Goal: Task Accomplishment & Management: Use online tool/utility

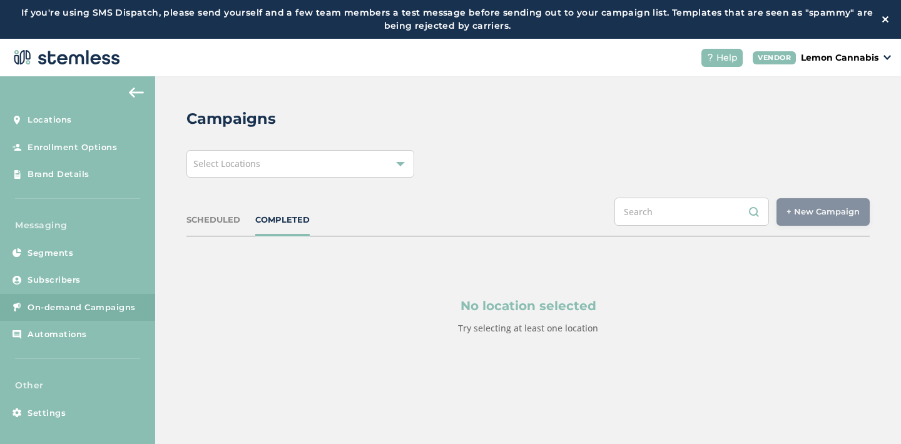
click at [372, 164] on div "Select Locations" at bounding box center [300, 164] width 228 height 28
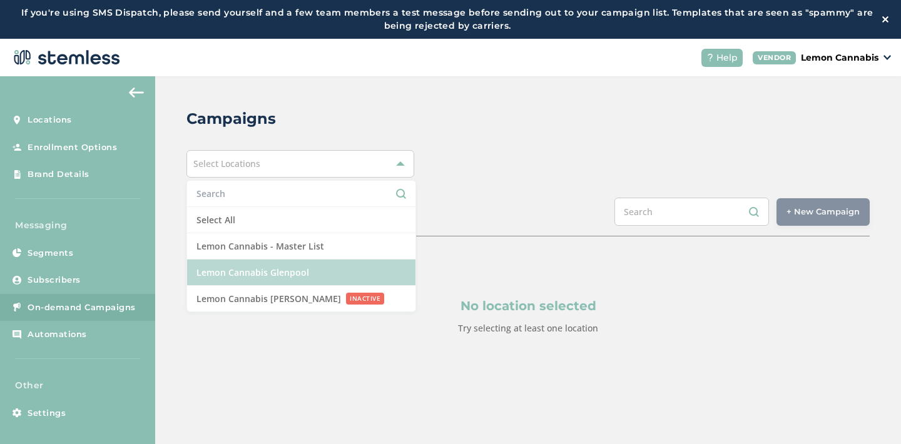
click at [340, 266] on li "Lemon Cannabis Glenpool" at bounding box center [301, 273] width 228 height 26
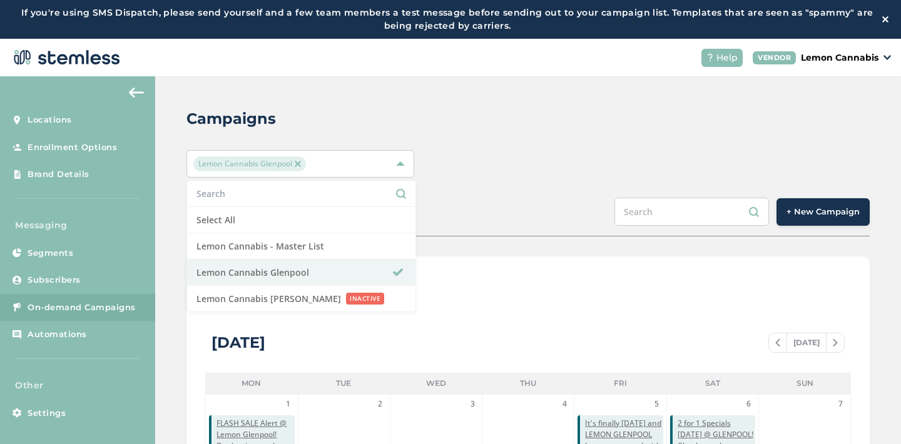
click at [597, 235] on div "SCHEDULED COMPLETED + New Campaign" at bounding box center [527, 217] width 683 height 39
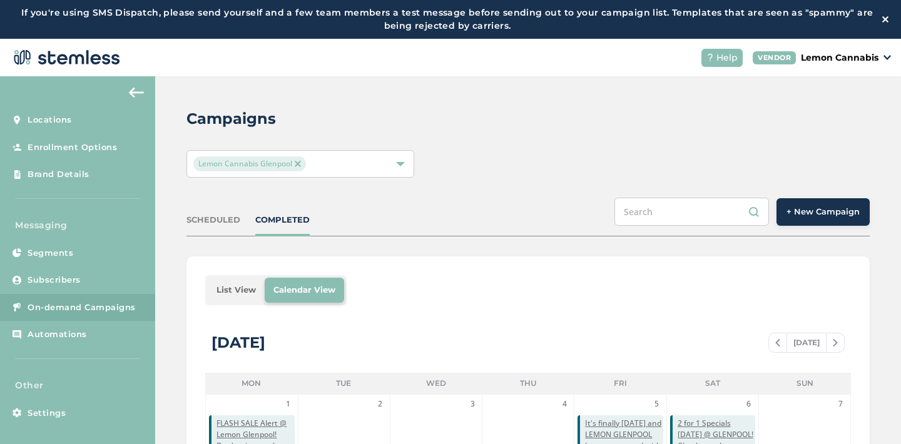
click at [841, 214] on span "+ New Campaign" at bounding box center [822, 212] width 73 height 13
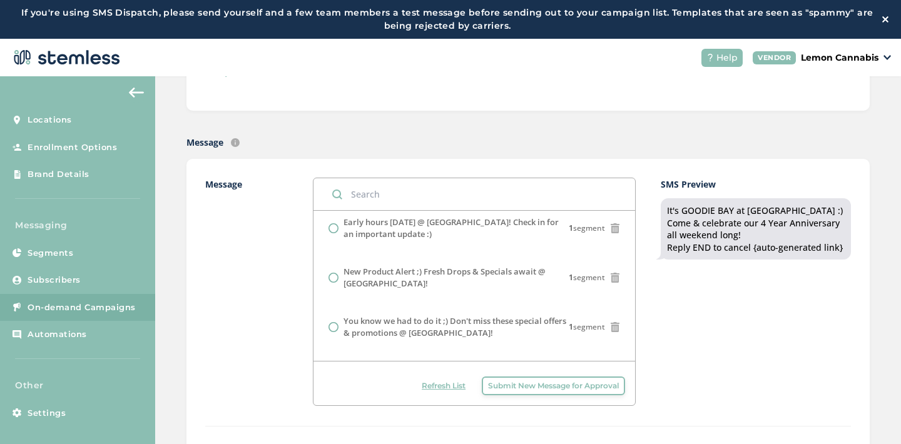
scroll to position [248, 0]
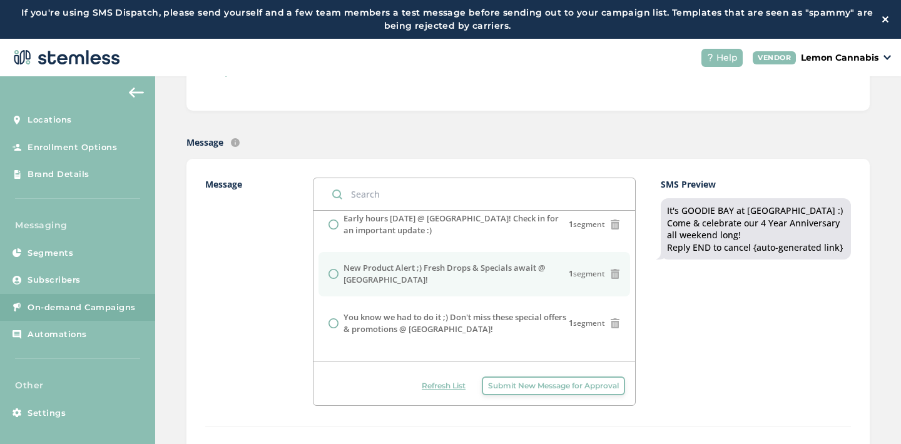
click at [518, 279] on label "New Product Alert ;) Fresh Drops & Specials await @ [GEOGRAPHIC_DATA]!" at bounding box center [455, 274] width 225 height 24
radio input "false"
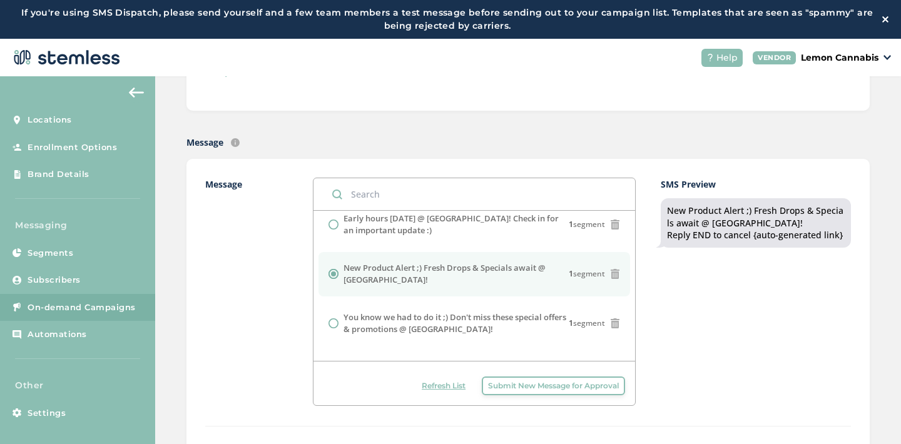
click at [677, 318] on div "SMS Preview New Product Alert ;) Fresh Drops & Specials await @ [GEOGRAPHIC_DAT…" at bounding box center [755, 292] width 190 height 228
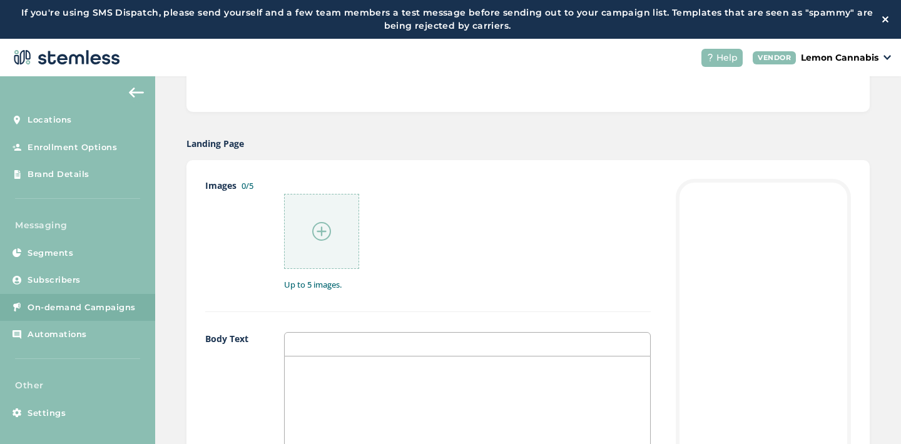
scroll to position [599, 0]
click at [321, 219] on img at bounding box center [321, 224] width 19 height 19
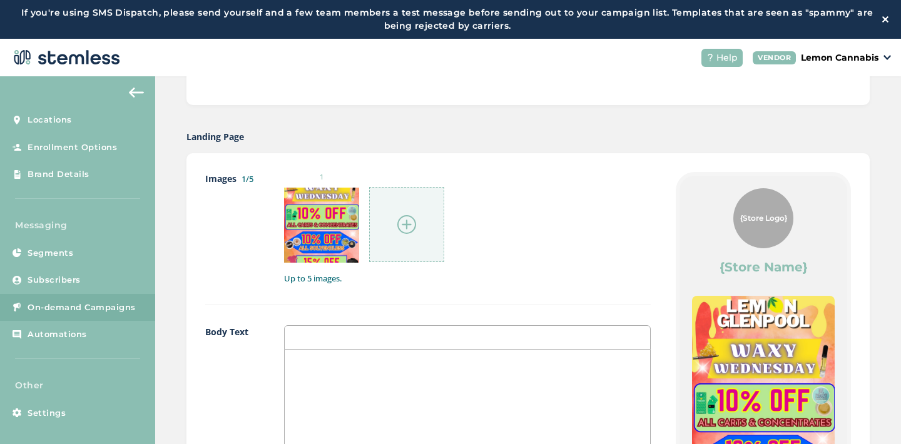
click at [403, 222] on img at bounding box center [406, 224] width 19 height 19
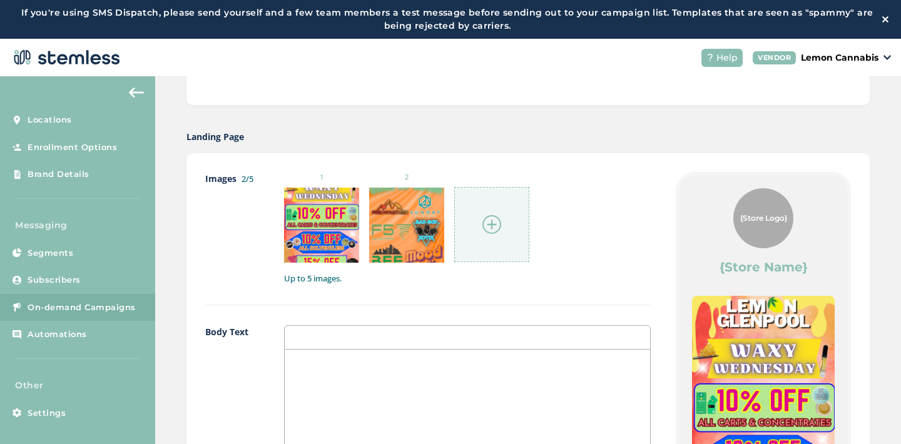
click at [508, 233] on div at bounding box center [491, 224] width 75 height 75
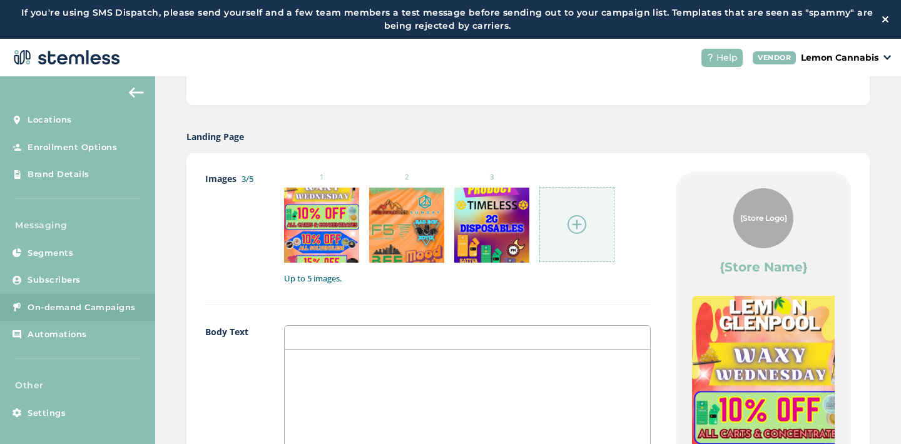
click at [575, 228] on img at bounding box center [576, 224] width 19 height 19
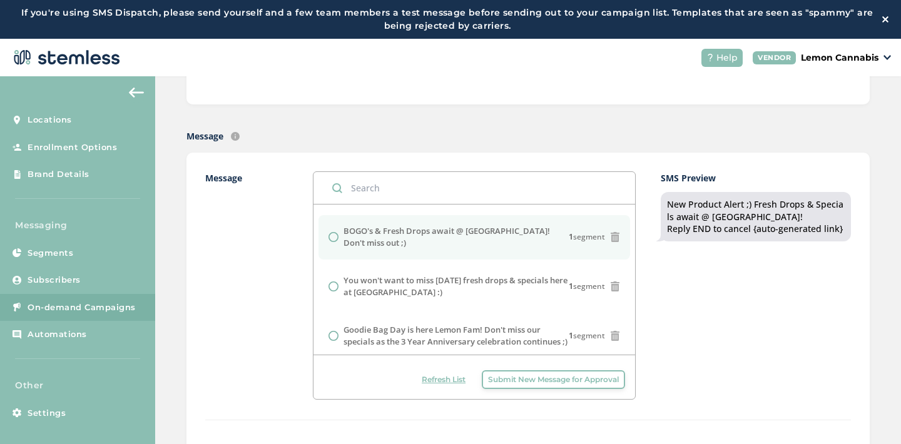
scroll to position [491, 0]
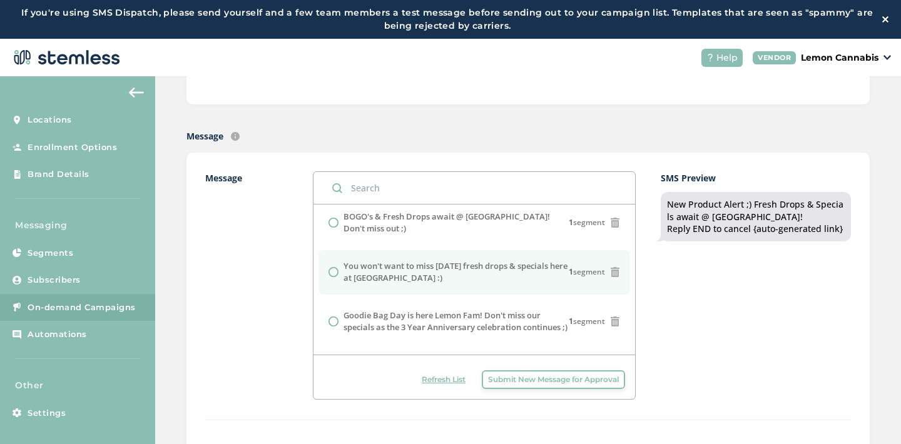
click at [505, 271] on label "You won't want to miss [DATE] fresh drops & specials here at [GEOGRAPHIC_DATA] …" at bounding box center [455, 272] width 225 height 24
radio input "false"
radio input "true"
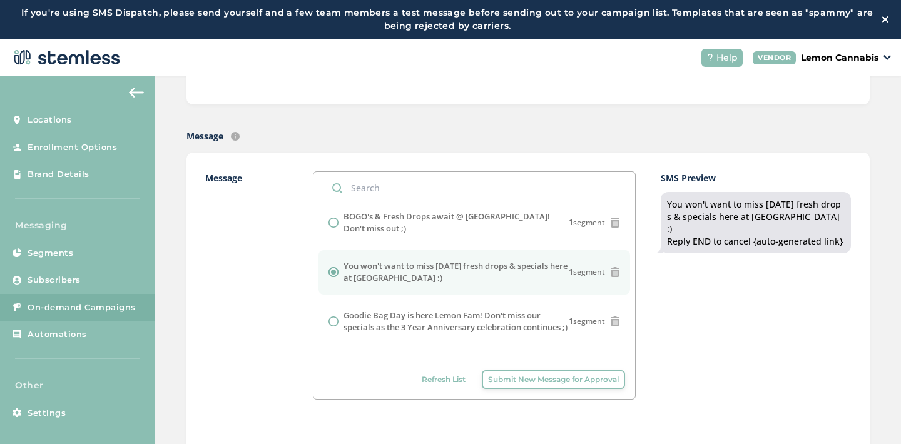
click at [699, 336] on div "SMS Preview You won't want to miss [DATE] fresh drops & specials here at [GEOGR…" at bounding box center [755, 285] width 190 height 228
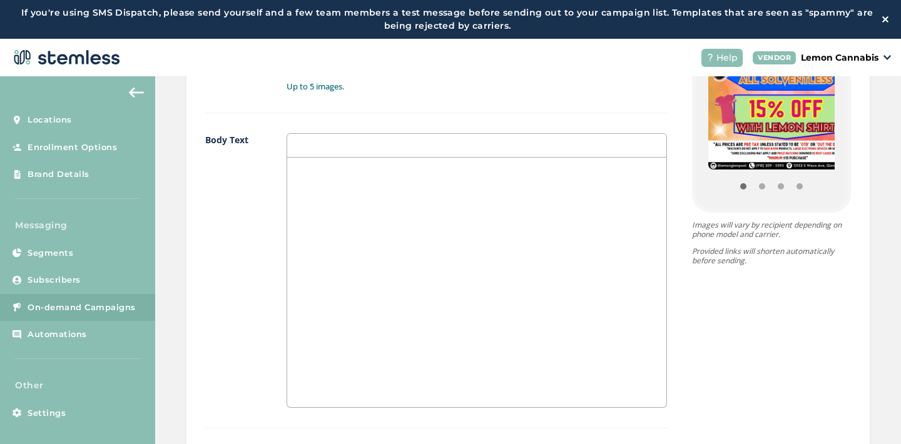
scroll to position [894, 0]
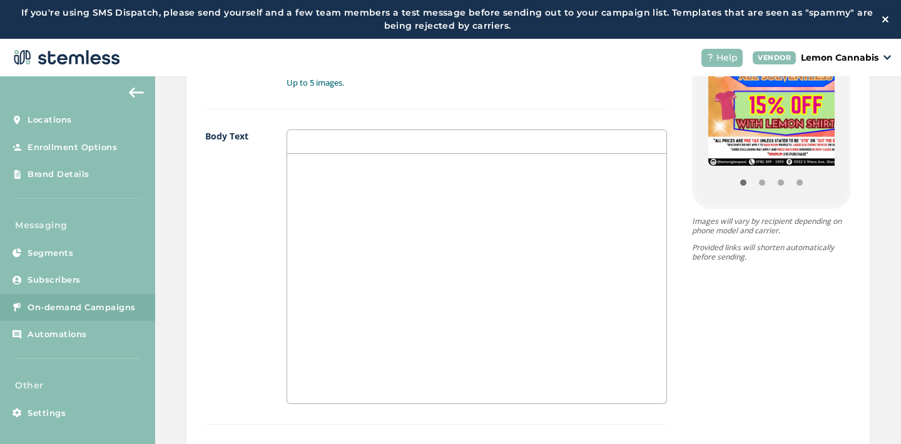
click at [311, 229] on div at bounding box center [477, 279] width 380 height 250
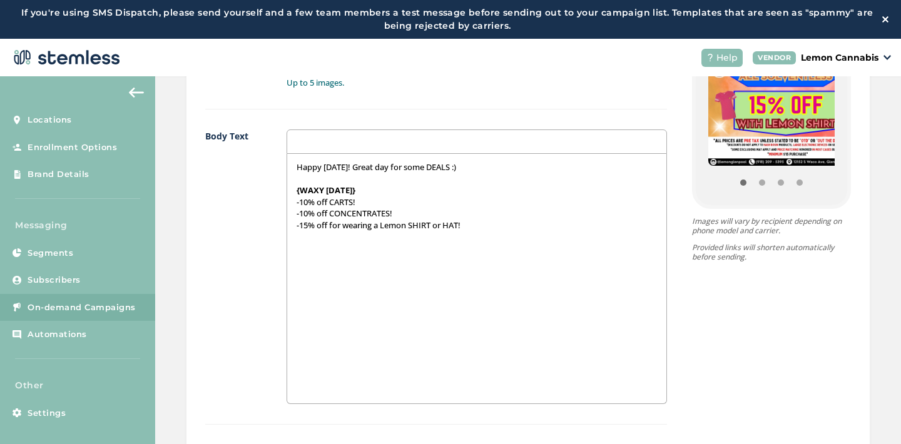
click at [335, 203] on p "-10% off CARTS!" at bounding box center [476, 201] width 361 height 11
click at [351, 213] on p "-10% off CONCENTRATES!" at bounding box center [476, 213] width 361 height 11
click at [417, 230] on p "-15% off for wearing a Lemon SHIRT or HAT!" at bounding box center [476, 225] width 361 height 11
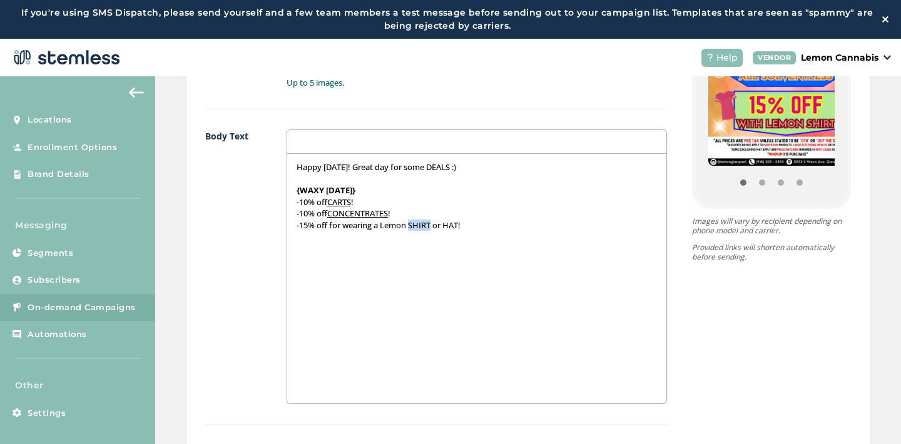
click at [417, 230] on p "-15% off for wearing a Lemon SHIRT or HAT!" at bounding box center [476, 225] width 361 height 11
click at [451, 228] on p "-15% off for wearing a Lemon SHIRT or HAT!" at bounding box center [476, 225] width 361 height 11
click at [480, 216] on p "-10% off CONCENTRATES !" at bounding box center [476, 213] width 361 height 11
click at [478, 229] on p "-15% off for wearing a Lemon SHIRT or HAT !" at bounding box center [476, 225] width 361 height 11
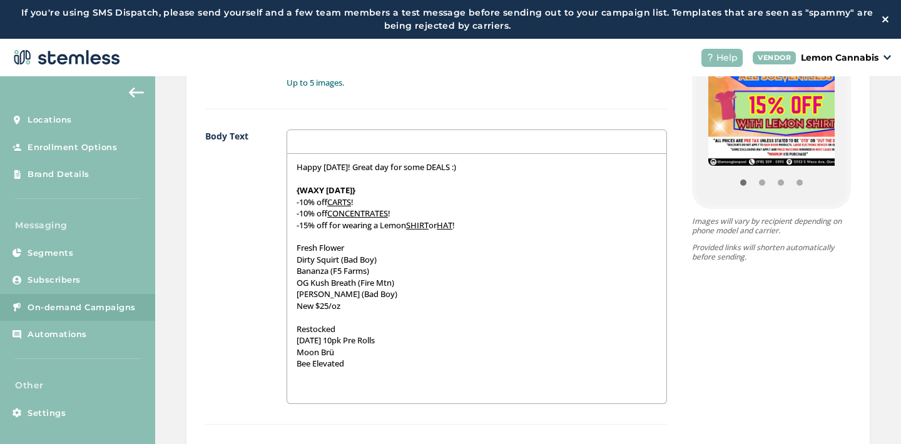
click at [296, 245] on p "Fresh Flower" at bounding box center [476, 247] width 361 height 11
click at [348, 249] on p "{Fresh Flower" at bounding box center [476, 247] width 361 height 11
click at [288, 274] on div "Happy [DATE]! Great day for some DEALS :) {WAXY [DATE]} -10% off CARTS ! -10% o…" at bounding box center [477, 279] width 380 height 250
click at [290, 281] on div "Happy [DATE]! Great day for some DEALS :) {WAXY [DATE]} -10% off CARTS ! -10% o…" at bounding box center [477, 279] width 380 height 250
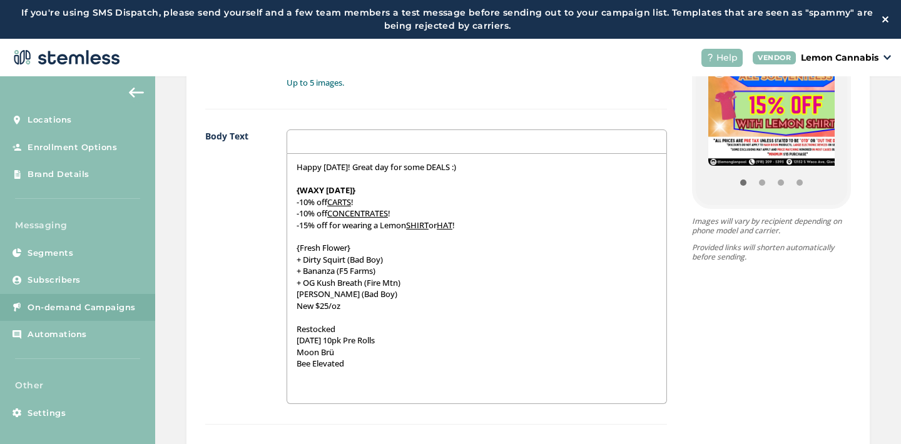
click at [287, 297] on div "Happy [DATE]! Great day for some DEALS :) {WAXY [DATE]} -10% off CARTS ! -10% o…" at bounding box center [477, 279] width 380 height 250
click at [290, 309] on div "Happy [DATE]! Great day for some DEALS :) {WAXY [DATE]} -10% off CARTS ! -10% o…" at bounding box center [477, 279] width 380 height 250
click at [287, 329] on div "Happy [DATE]! Great day for some DEALS :) {WAXY [DATE]} -10% off CARTS ! -10% o…" at bounding box center [477, 279] width 380 height 250
click at [338, 327] on p "{Restocked" at bounding box center [476, 328] width 361 height 11
click at [287, 338] on div "Happy [DATE]! Great day for some DEALS :) {WAXY [DATE]} -10% off CARTS ! -10% o…" at bounding box center [477, 279] width 380 height 250
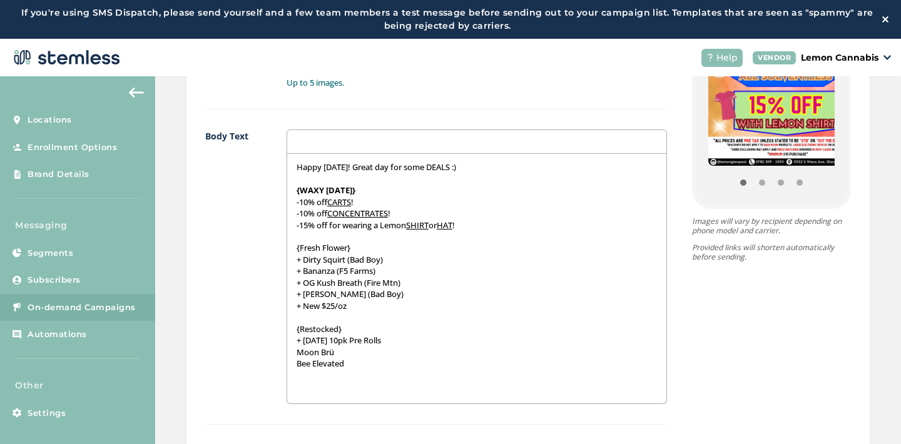
click at [288, 350] on div "Happy [DATE]! Great day for some DEALS :) {WAXY [DATE]} -10% off CARTS ! -10% o…" at bounding box center [477, 279] width 380 height 250
click at [296, 363] on p "Bee Elevated" at bounding box center [476, 363] width 361 height 11
drag, startPoint x: 340, startPoint y: 328, endPoint x: 286, endPoint y: 331, distance: 53.9
click at [287, 331] on div "Happy [DATE]! Great day for some DEALS :) {WAXY [DATE]} -10% off CARTS ! -10% o…" at bounding box center [477, 279] width 380 height 250
drag, startPoint x: 353, startPoint y: 248, endPoint x: 288, endPoint y: 246, distance: 65.1
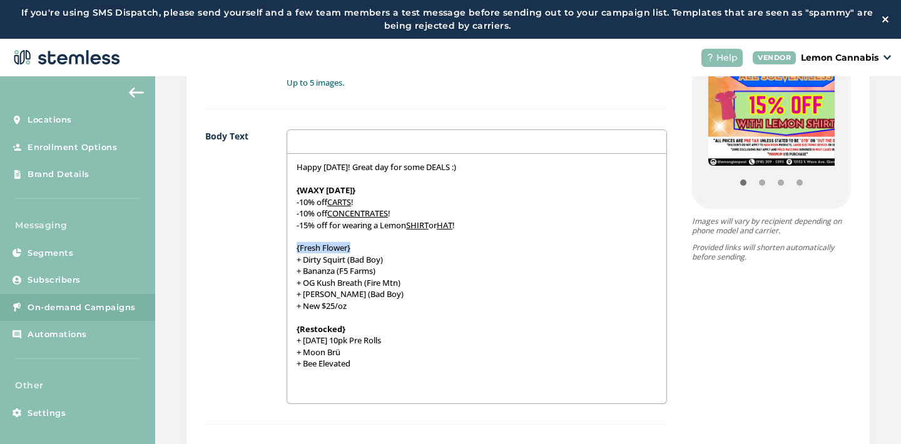
click at [288, 246] on div "Happy [DATE]! Great day for some DEALS :) {WAXY [DATE]} -10% off CARTS ! -10% o…" at bounding box center [477, 279] width 380 height 250
click at [356, 372] on div "Happy [DATE]! Great day for some DEALS :) {WAXY [DATE]} -10% off CARTS ! -10% o…" at bounding box center [477, 279] width 380 height 250
click at [327, 378] on div "Happy [DATE]! Great day for some DEALS :) {WAXY [DATE]} -10% off CARTS ! -10% o…" at bounding box center [477, 279] width 380 height 250
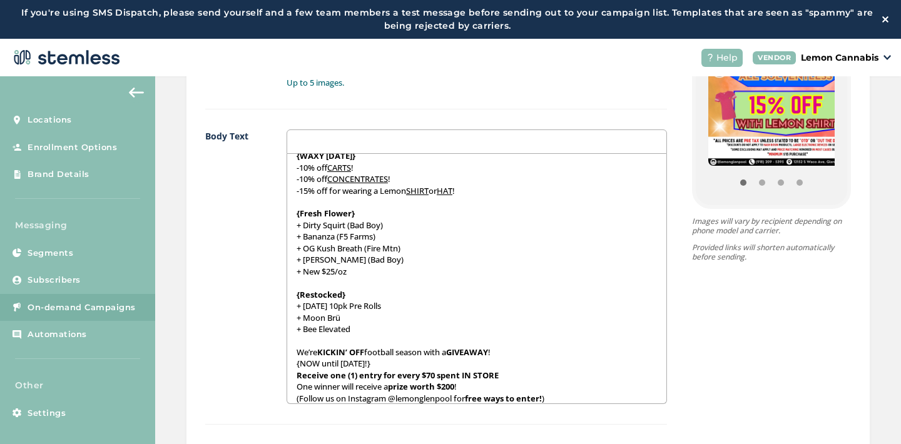
scroll to position [42, 0]
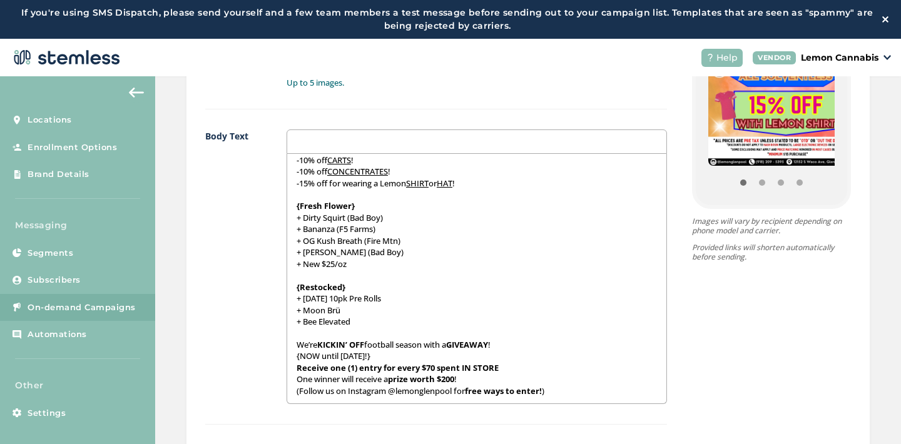
drag, startPoint x: 410, startPoint y: 358, endPoint x: 290, endPoint y: 358, distance: 119.5
click at [290, 358] on div "Happy [DATE]! Great day for some DEALS :) {WAXY [DATE]} -10% off CARTS ! -10% o…" at bounding box center [477, 279] width 380 height 250
drag, startPoint x: 293, startPoint y: 379, endPoint x: 336, endPoint y: 382, distance: 43.9
click at [336, 382] on p "One winner will receive a prize worth $200 !" at bounding box center [476, 378] width 361 height 11
drag, startPoint x: 388, startPoint y: 392, endPoint x: 451, endPoint y: 396, distance: 63.3
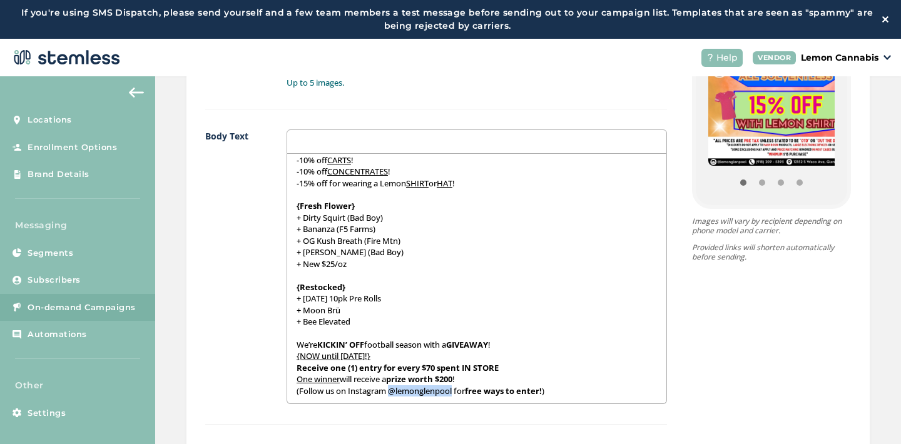
click at [451, 396] on p "(Follow us on Instagram @lemonglenpool for free ways to enter! )" at bounding box center [476, 390] width 361 height 11
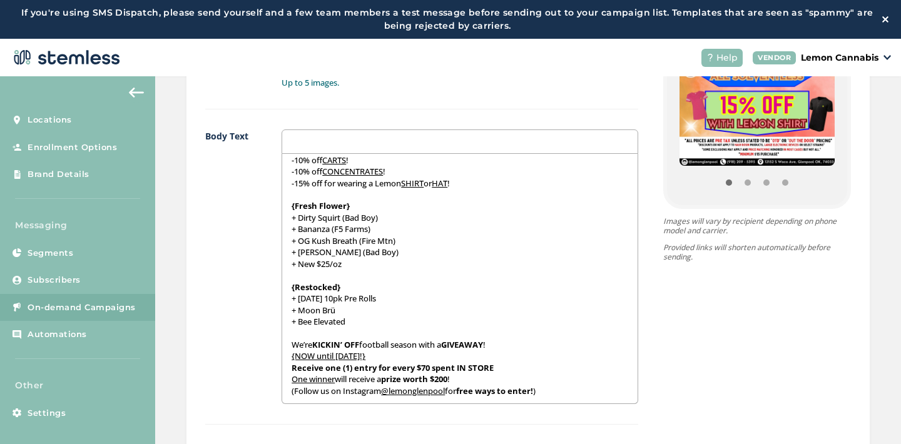
click at [575, 390] on p "(Follow us on Instagram @lemonglenpool for free ways to enter! )" at bounding box center [459, 390] width 336 height 11
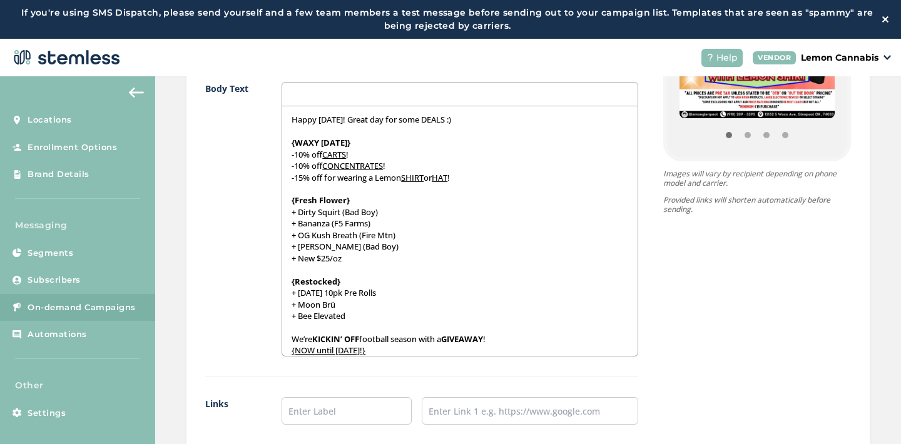
scroll to position [65, 0]
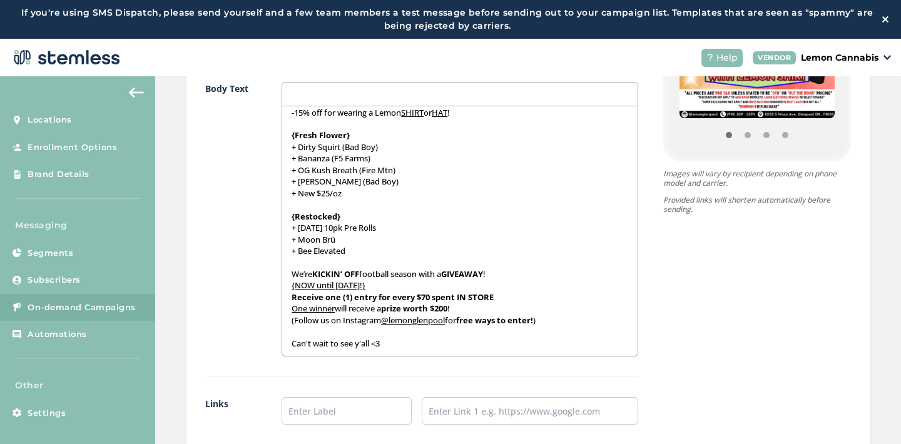
click at [327, 380] on div "Images 4/5 1 2 3 4 Up to 5 images. Body Text Happy [DATE]! Great day for some D…" at bounding box center [421, 184] width 433 height 711
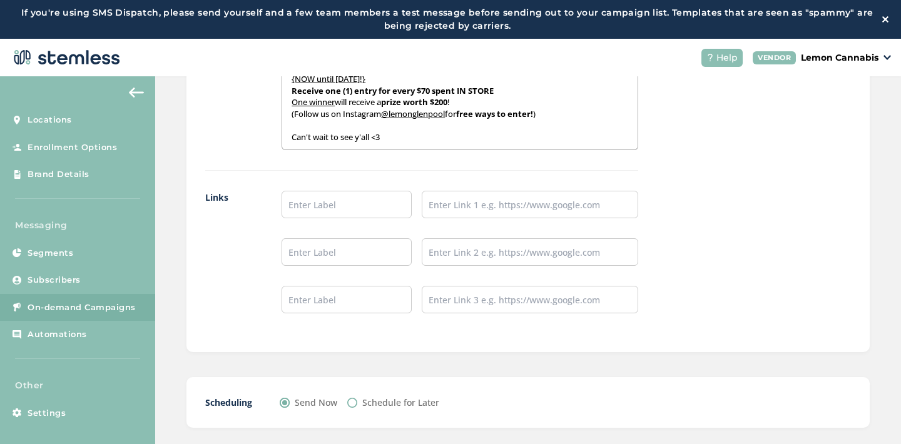
scroll to position [1157, 0]
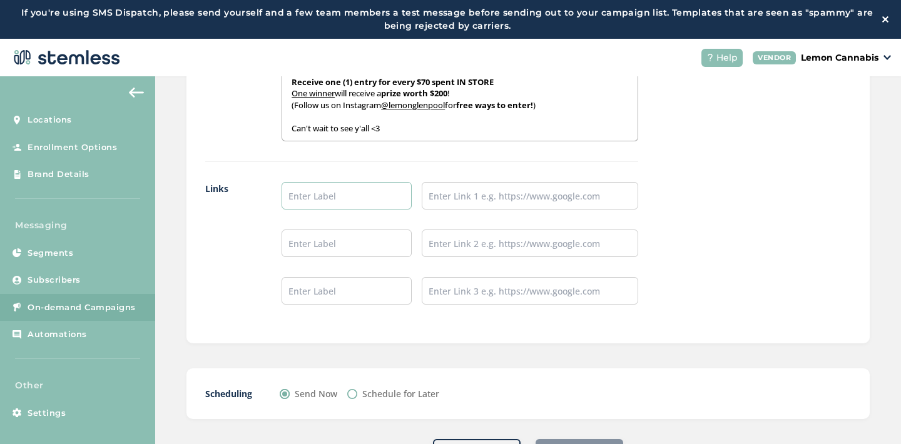
click at [316, 187] on input "text" at bounding box center [346, 196] width 130 height 28
type input "Place an Order!"
click at [348, 250] on input "text" at bounding box center [346, 244] width 130 height 28
type input "Leave a Review!"
click at [350, 288] on input "text" at bounding box center [346, 291] width 130 height 28
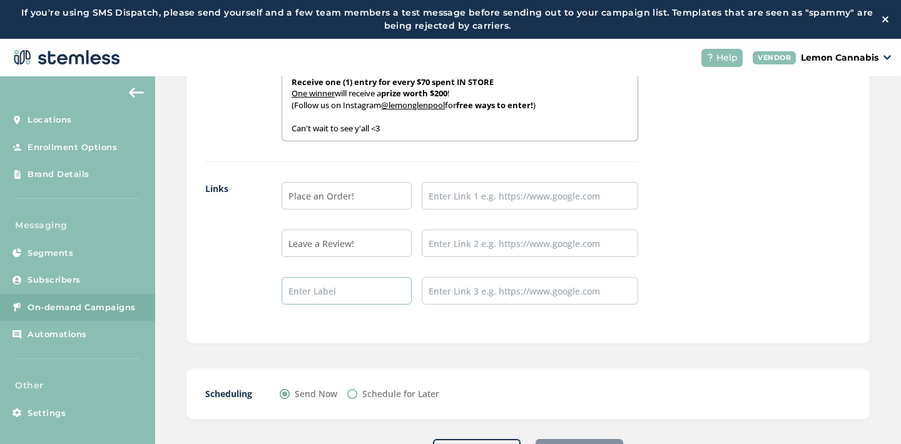
type input "Follow our IG!"
click at [493, 200] on input "text" at bounding box center [530, 196] width 216 height 28
type input "[URL][DOMAIN_NAME]"
click at [497, 245] on input "text" at bounding box center [530, 244] width 216 height 28
type input "[URL][DOMAIN_NAME]"
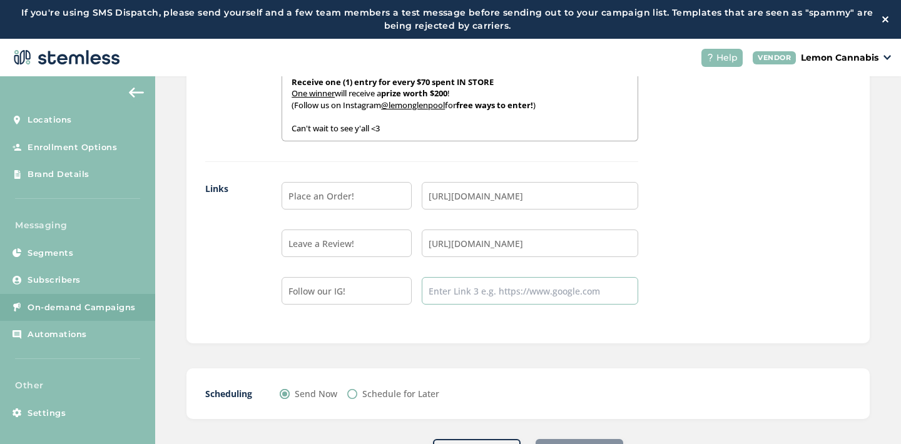
click at [509, 295] on input "text" at bounding box center [530, 291] width 216 height 28
type input "[URL][DOMAIN_NAME]"
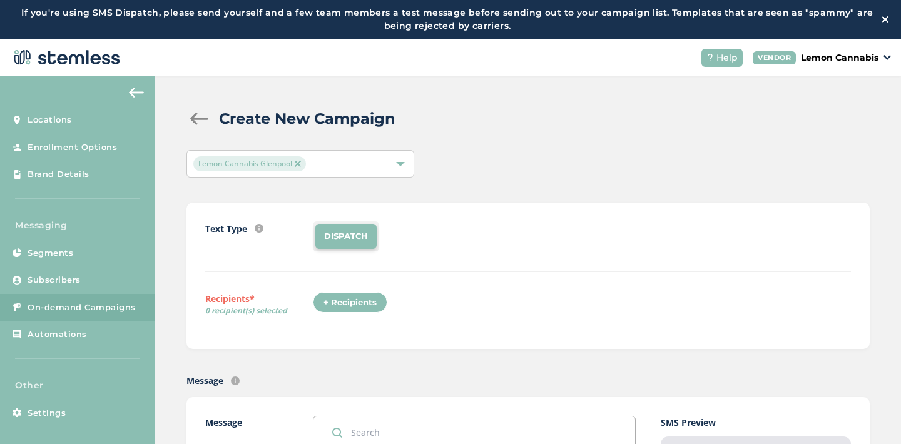
scroll to position [28, 0]
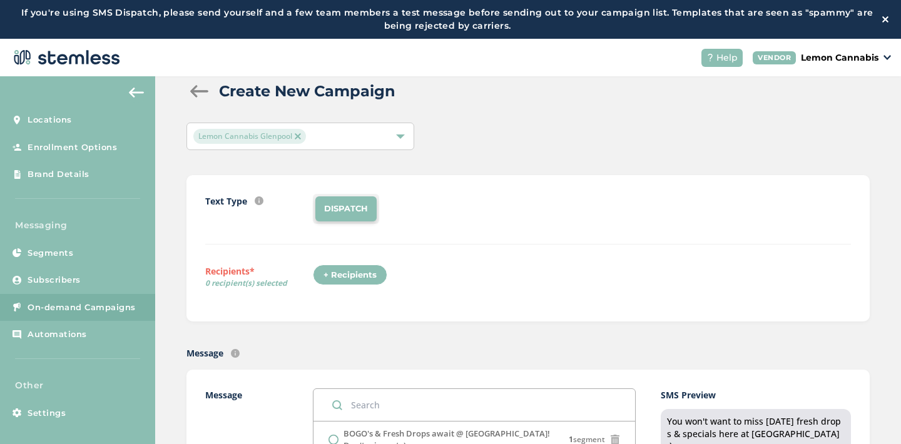
click at [365, 277] on div "+ Recipients" at bounding box center [350, 275] width 74 height 21
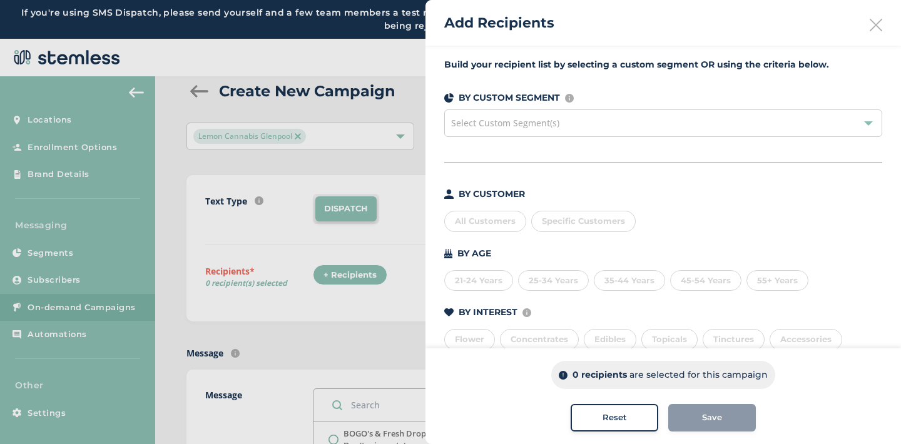
scroll to position [140, 0]
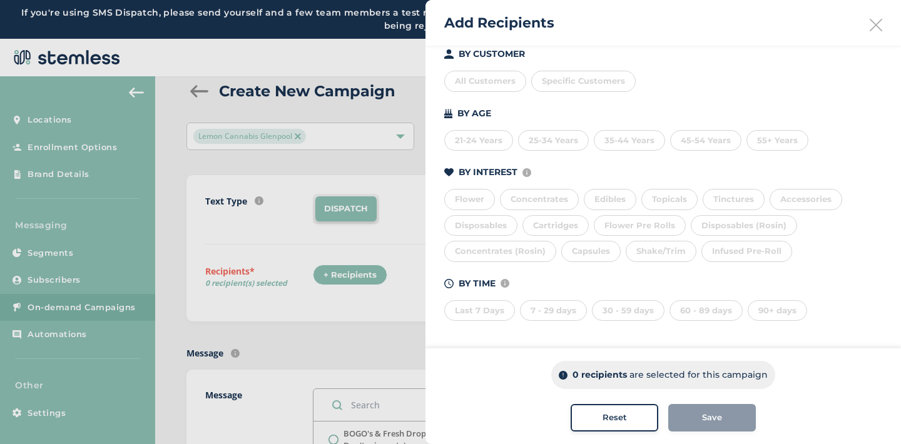
click at [482, 310] on div "Last 7 Days" at bounding box center [479, 310] width 71 height 21
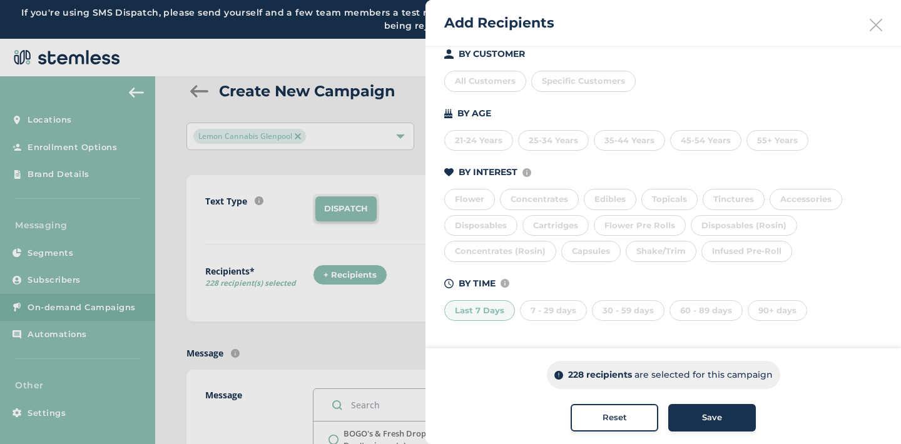
click at [545, 310] on div "7 - 29 days" at bounding box center [553, 310] width 67 height 21
click at [608, 309] on div "30 - 59 days" at bounding box center [628, 310] width 73 height 21
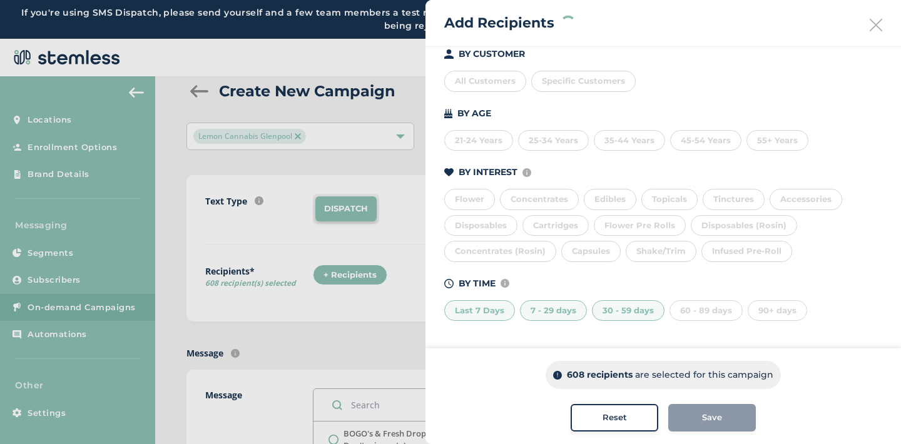
click at [690, 307] on div "60 - 89 days" at bounding box center [705, 310] width 73 height 21
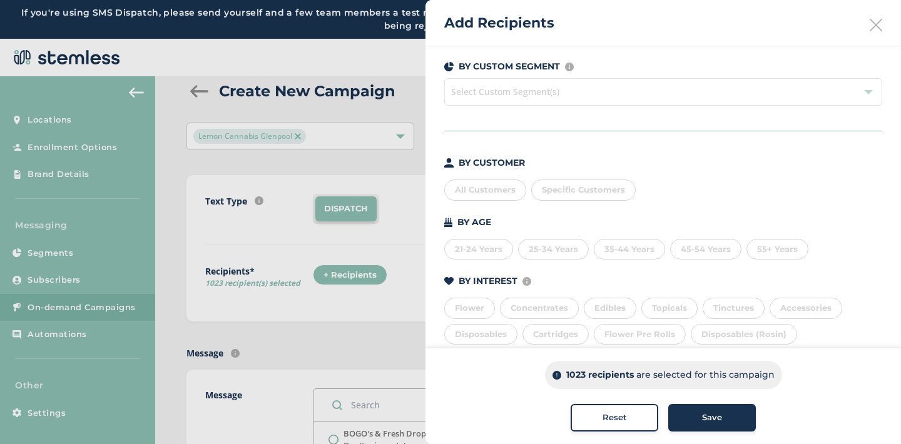
scroll to position [0, 0]
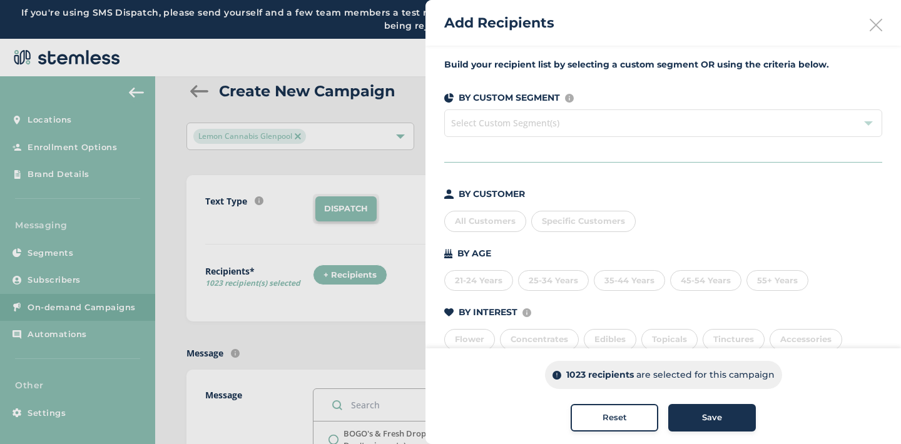
click at [589, 216] on span "Specific Customers" at bounding box center [583, 221] width 83 height 10
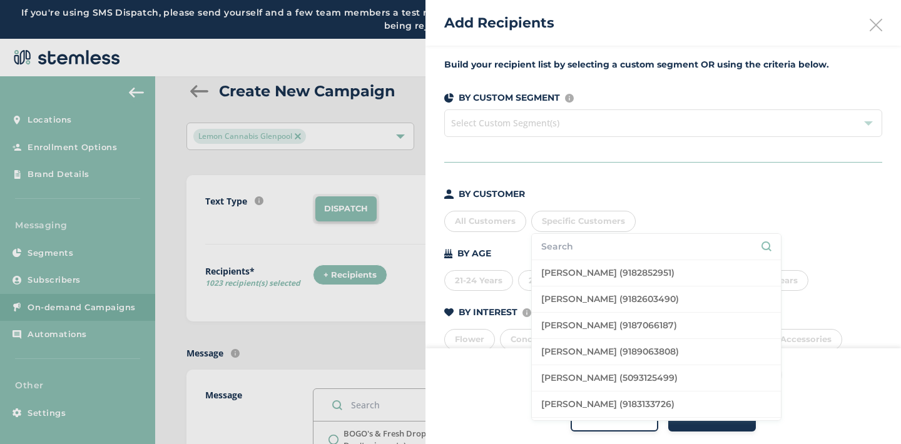
click at [585, 247] on input "text" at bounding box center [656, 246] width 230 height 13
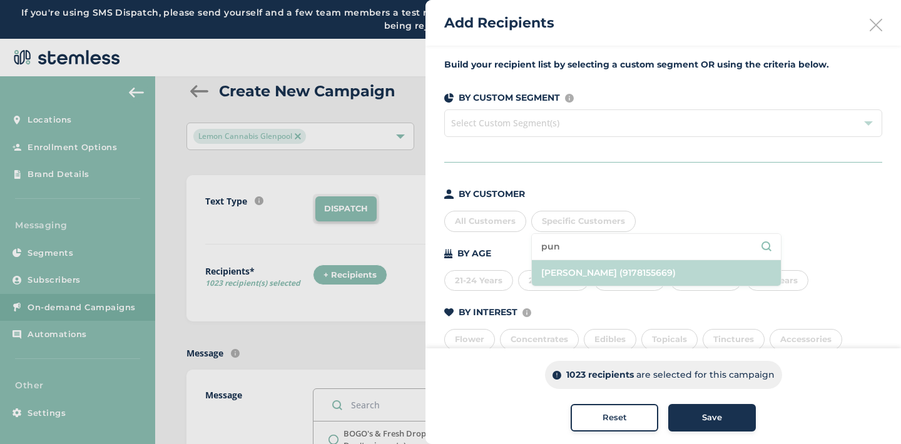
click at [584, 268] on li "[PERSON_NAME] (9178155669)" at bounding box center [656, 273] width 249 height 26
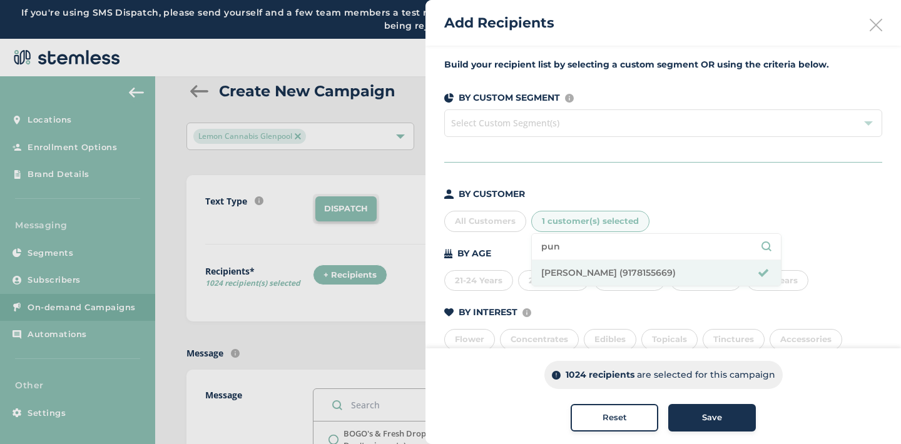
click at [561, 244] on input "pun" at bounding box center [656, 246] width 230 height 13
type input "p"
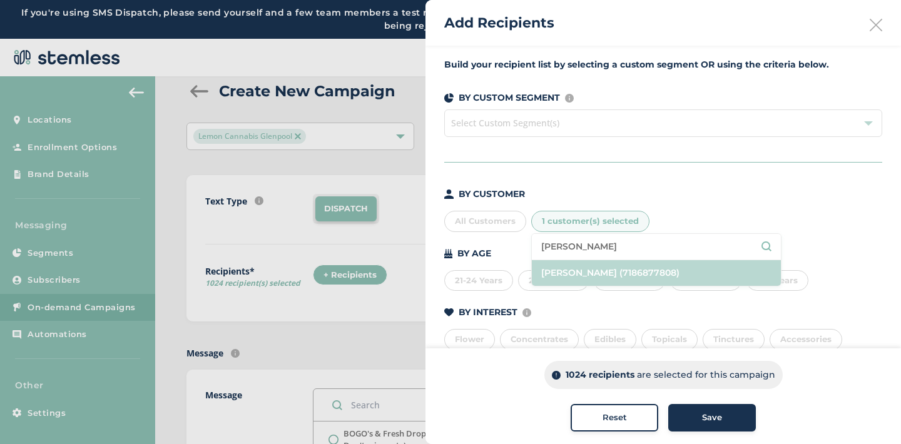
click at [566, 270] on li "[PERSON_NAME] (7186877808)" at bounding box center [656, 273] width 249 height 26
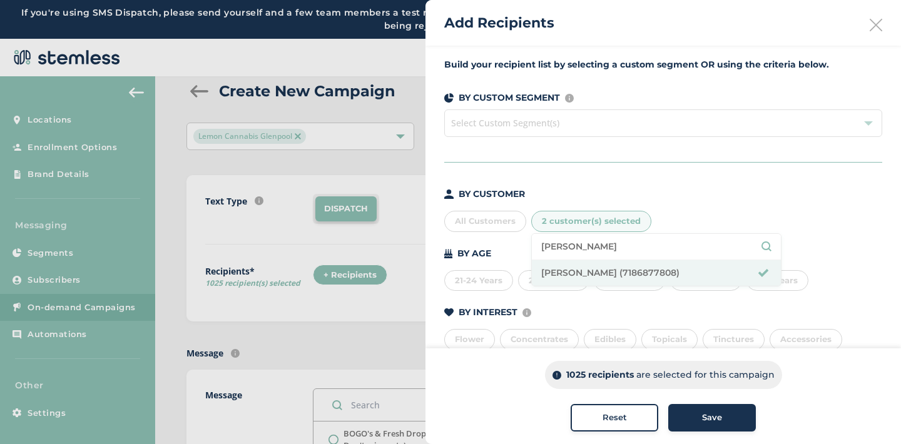
click at [569, 245] on input "[PERSON_NAME]" at bounding box center [656, 246] width 230 height 13
type input "l"
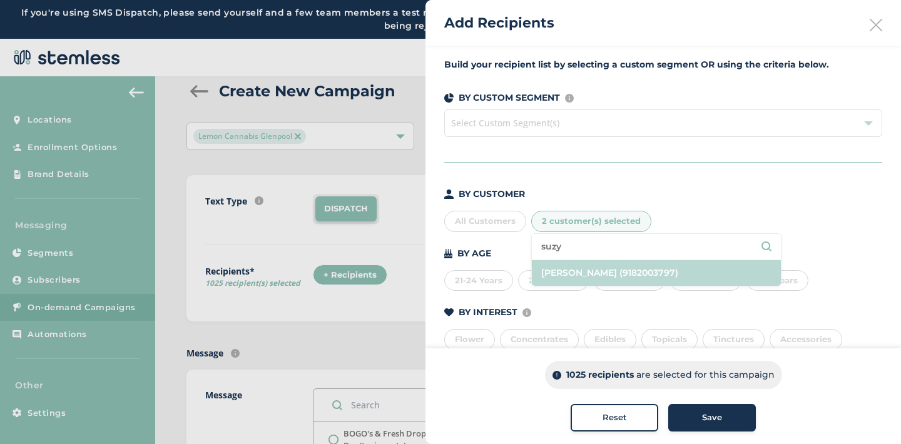
click at [592, 270] on li "[PERSON_NAME] (9182003797)" at bounding box center [656, 273] width 249 height 26
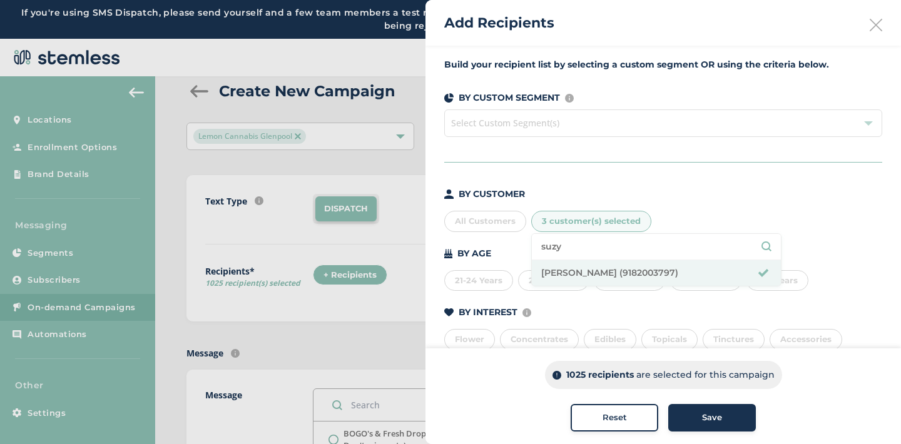
click at [571, 243] on input "suzy" at bounding box center [656, 246] width 230 height 13
type input "s"
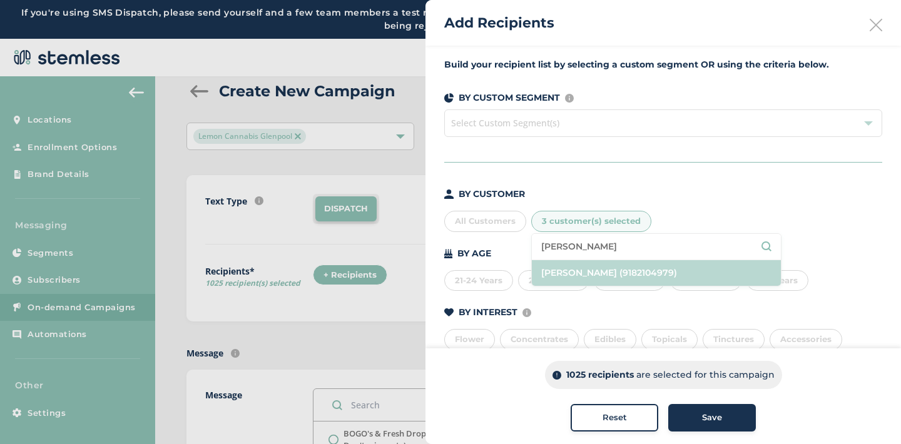
click at [589, 275] on li "[PERSON_NAME] (9182104979)" at bounding box center [656, 273] width 249 height 26
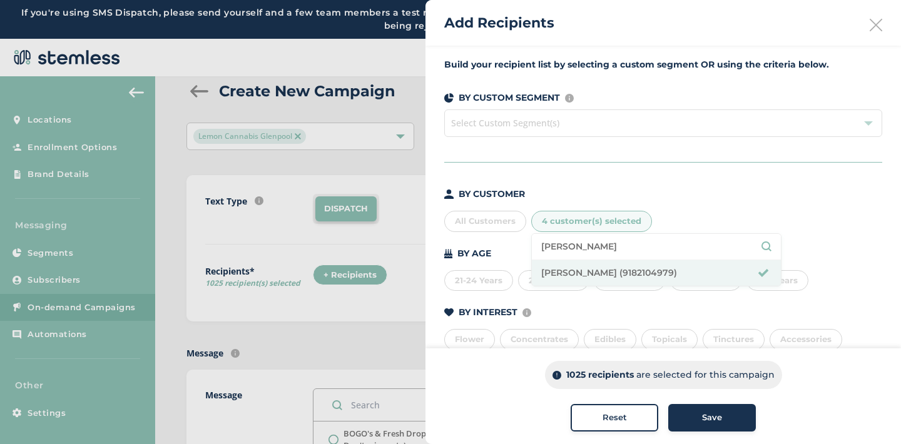
click at [597, 246] on input "[PERSON_NAME]" at bounding box center [656, 246] width 230 height 13
type input "j"
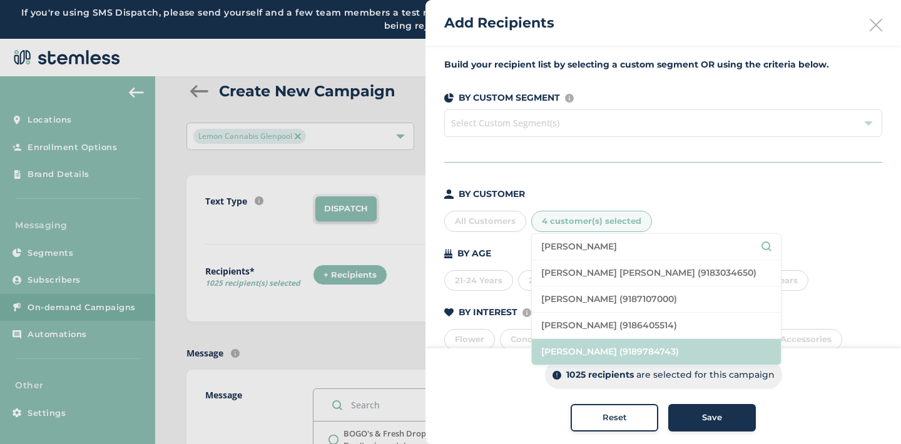
click at [604, 347] on li "[PERSON_NAME] (9189784743)" at bounding box center [656, 352] width 249 height 26
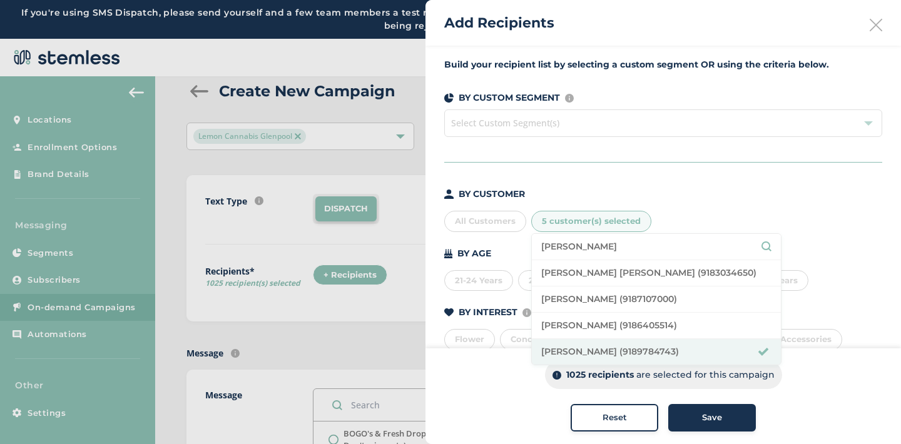
click at [607, 241] on input "[PERSON_NAME]" at bounding box center [656, 246] width 230 height 13
click at [604, 241] on input "[PERSON_NAME]" at bounding box center [656, 246] width 230 height 13
type input "m"
type input "[PERSON_NAME]"
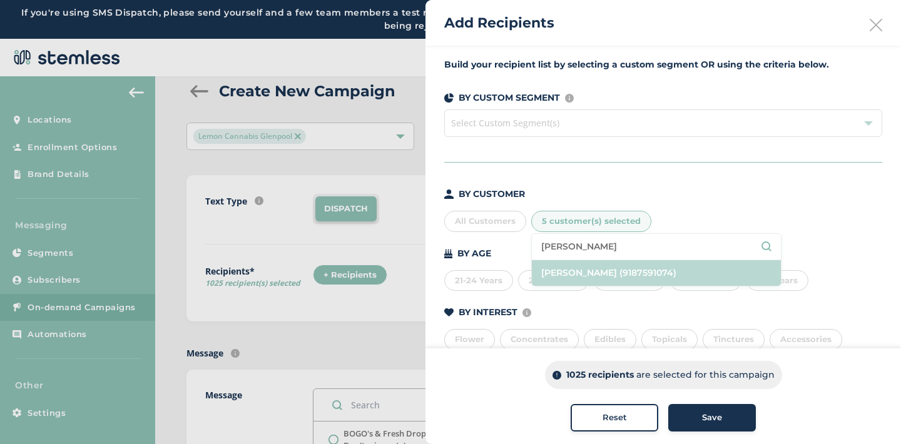
click at [615, 271] on li "[PERSON_NAME] (9187591074)" at bounding box center [656, 273] width 249 height 26
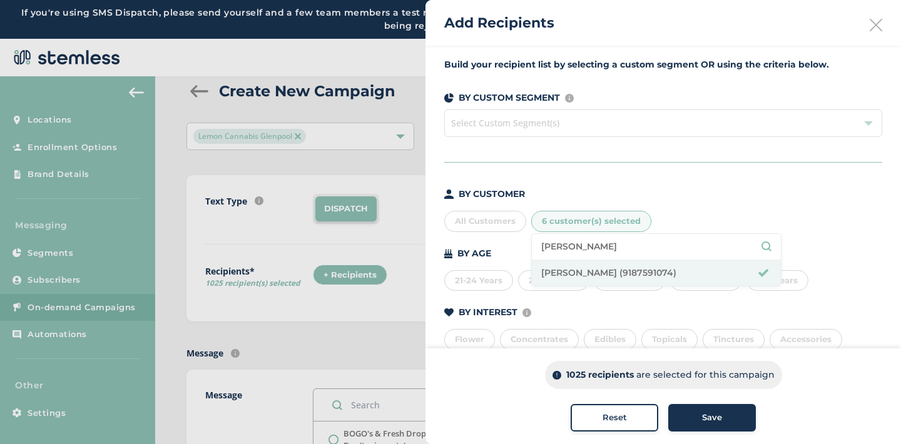
click at [697, 200] on div "BY CUSTOMER" at bounding box center [663, 194] width 438 height 13
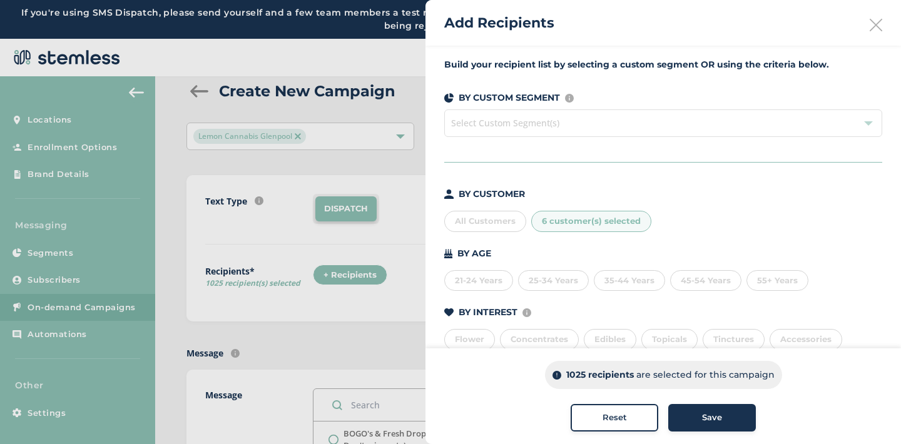
click at [695, 415] on div "Save" at bounding box center [712, 418] width 68 height 13
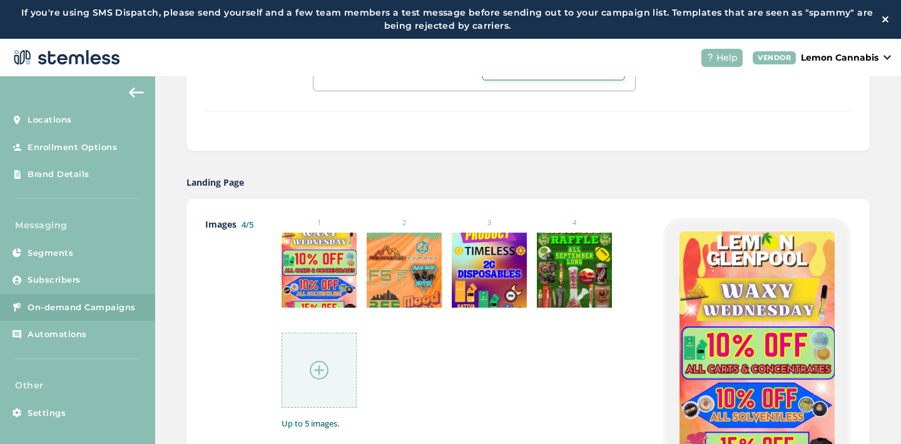
scroll to position [1258, 0]
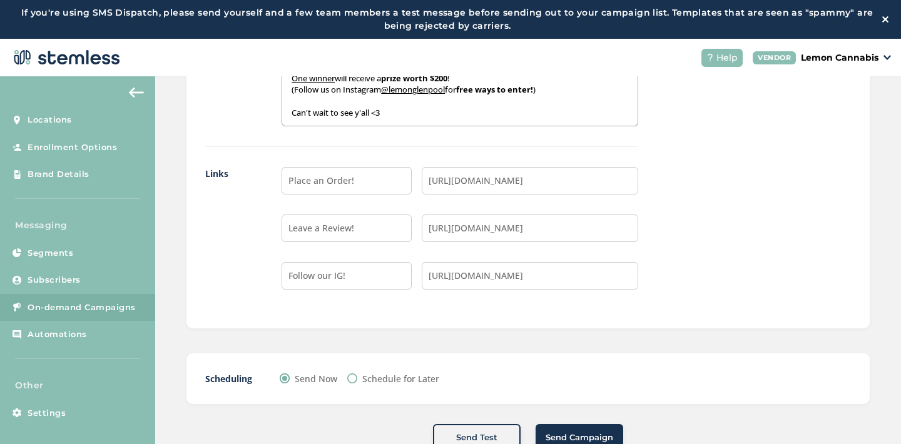
click at [353, 379] on input "Schedule for Later" at bounding box center [352, 378] width 10 height 10
radio input "true"
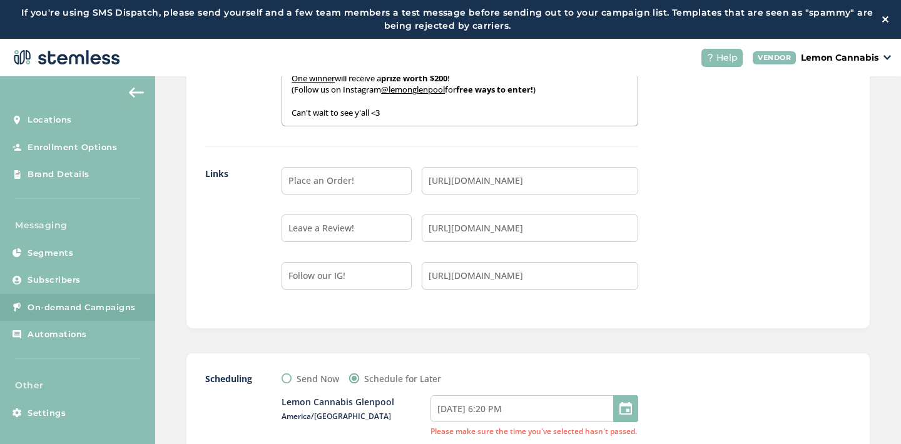
scroll to position [1413, 0]
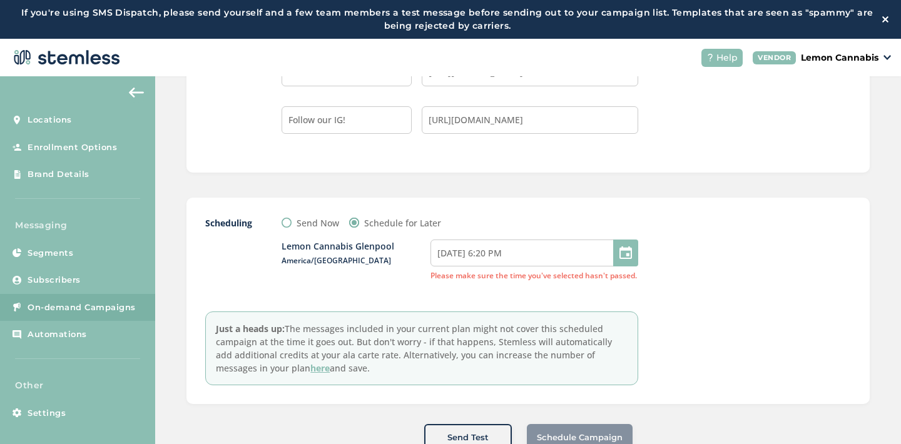
click at [622, 254] on div at bounding box center [625, 253] width 25 height 27
click at [630, 253] on div at bounding box center [625, 253] width 25 height 27
click at [570, 253] on input "[DATE] 6:20 PM" at bounding box center [534, 253] width 208 height 27
select select "18"
select select "20"
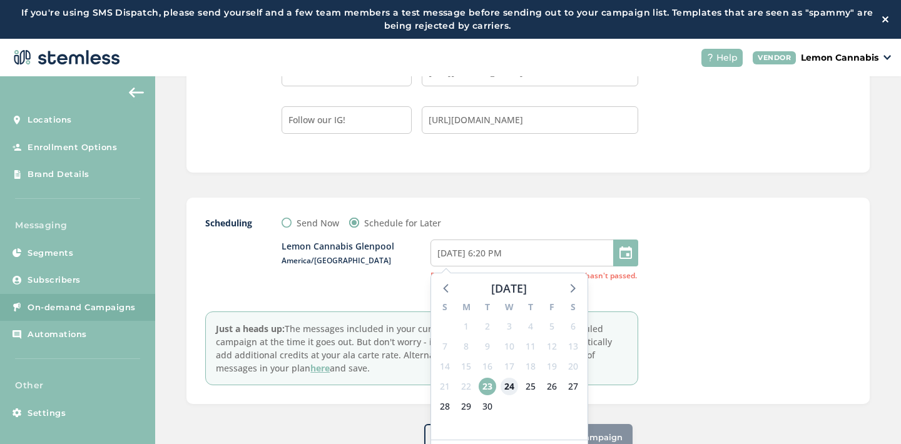
click at [508, 383] on span "24" at bounding box center [509, 387] width 18 height 18
type input "[DATE] 6:20 PM"
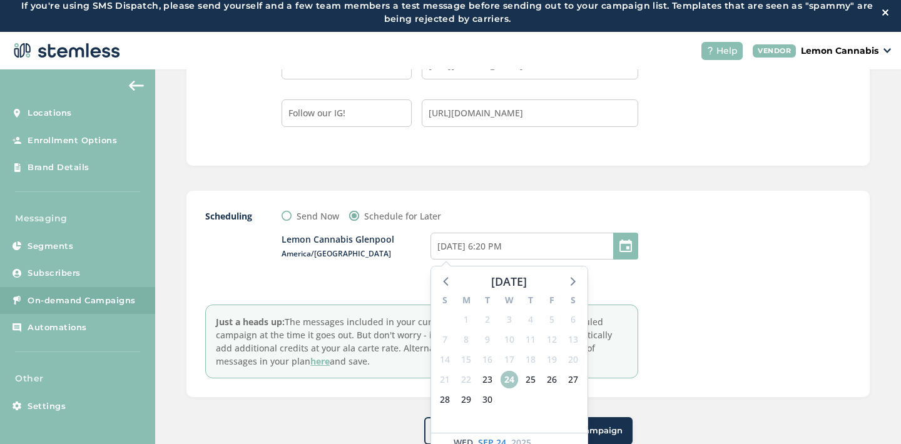
scroll to position [39, 0]
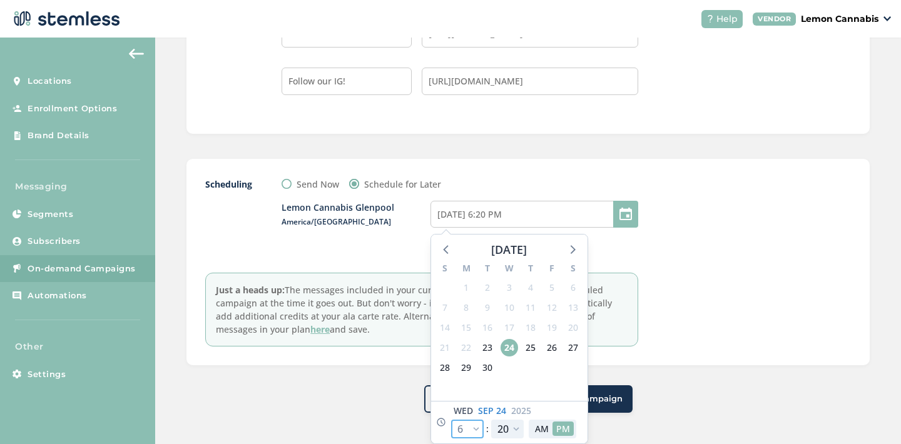
click at [475, 429] on select "12 1 2 3 4 5 6 7 8 9 10 11" at bounding box center [467, 429] width 33 height 19
select select "21"
type input "[DATE] 9:20 PM"
select select "21"
click at [512, 426] on select "00 05 10 15 20 25 30 35 40 45 50 55" at bounding box center [507, 429] width 33 height 19
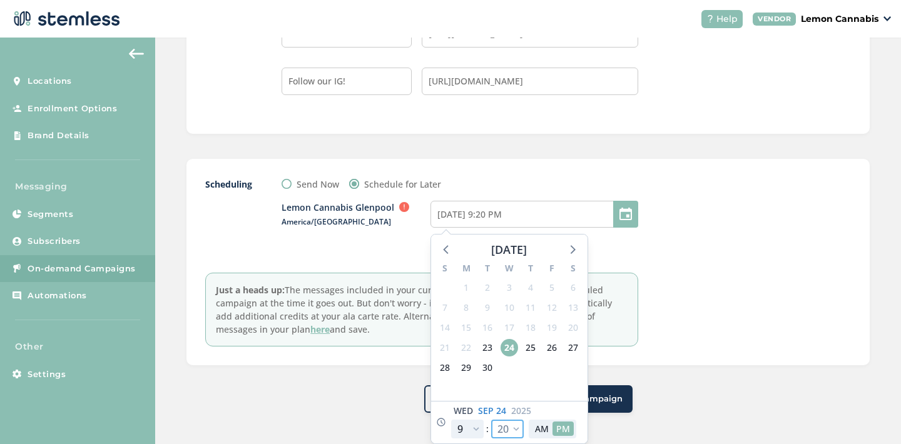
select select "45"
type input "[DATE] 9:45 PM"
select select "45"
click at [539, 435] on button "AM" at bounding box center [541, 429] width 21 height 14
type input "[DATE] 9:45 AM"
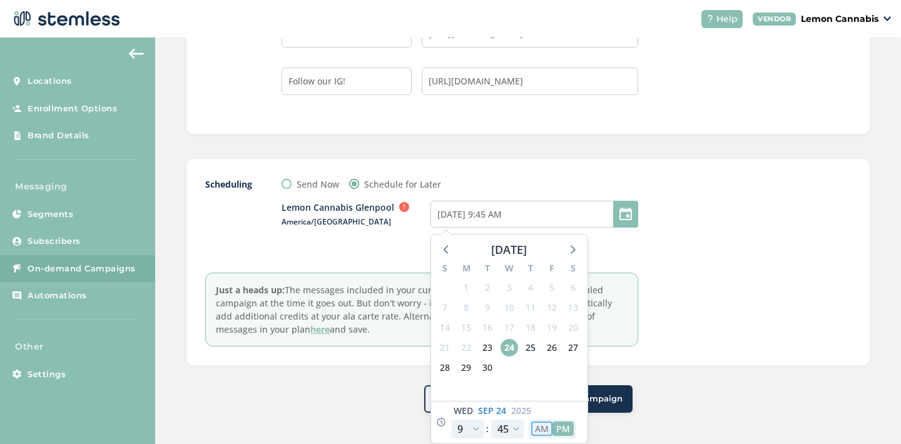
select select "9"
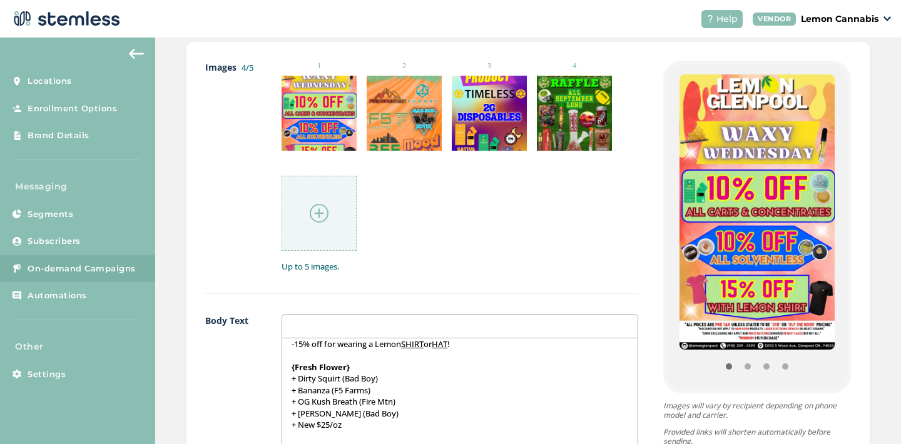
scroll to position [759, 0]
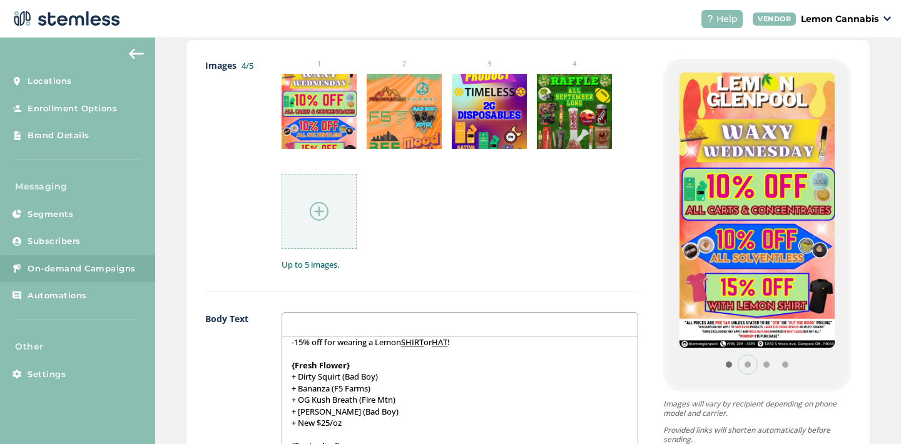
click at [742, 360] on button "Item 1" at bounding box center [747, 364] width 19 height 19
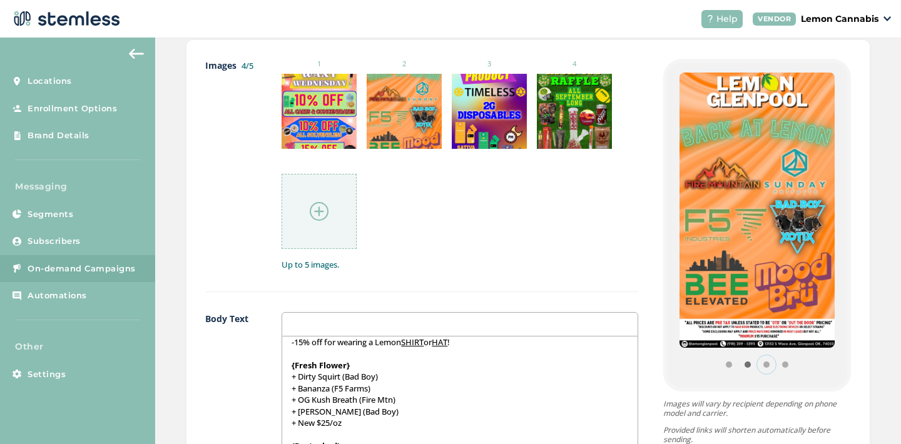
click at [761, 365] on button "Item 2" at bounding box center [766, 364] width 19 height 19
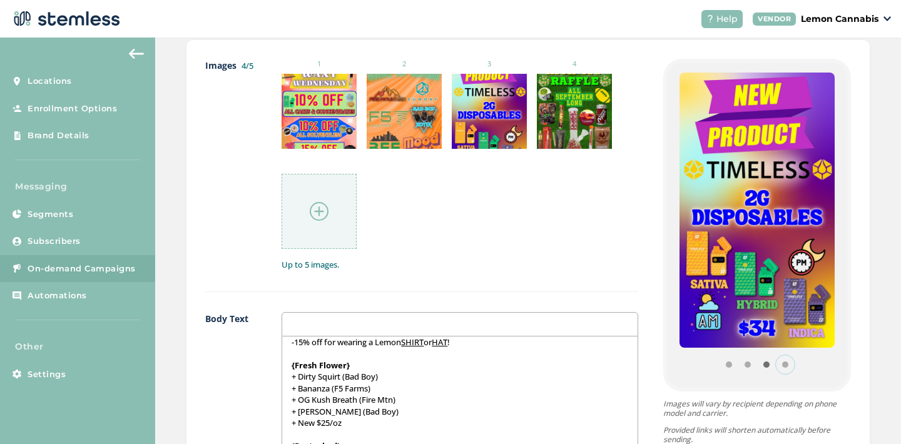
click at [784, 360] on button "Item 3" at bounding box center [785, 364] width 19 height 19
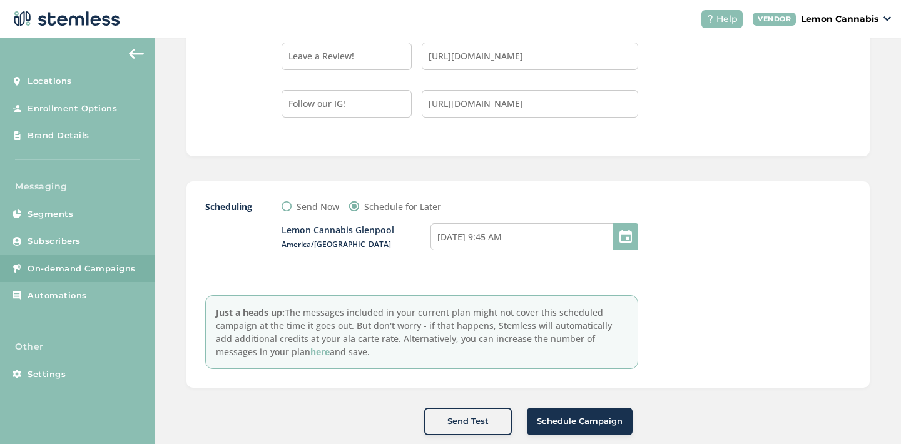
scroll to position [1413, 0]
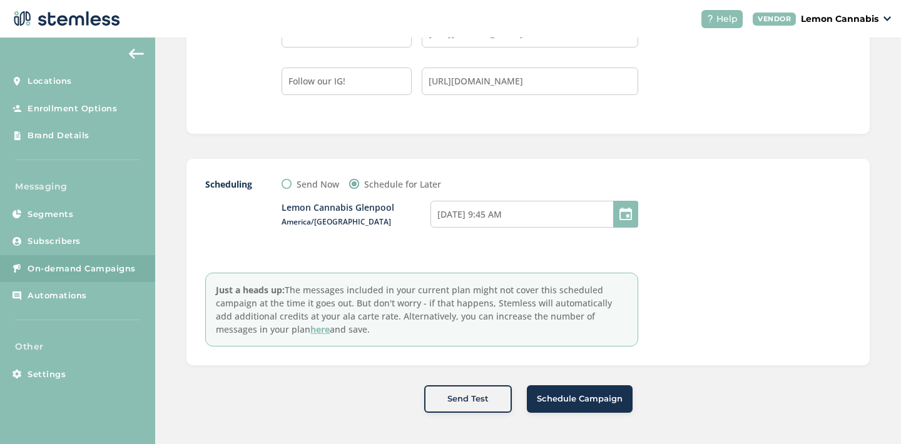
click at [597, 399] on span "Schedule Campaign" at bounding box center [580, 399] width 86 height 13
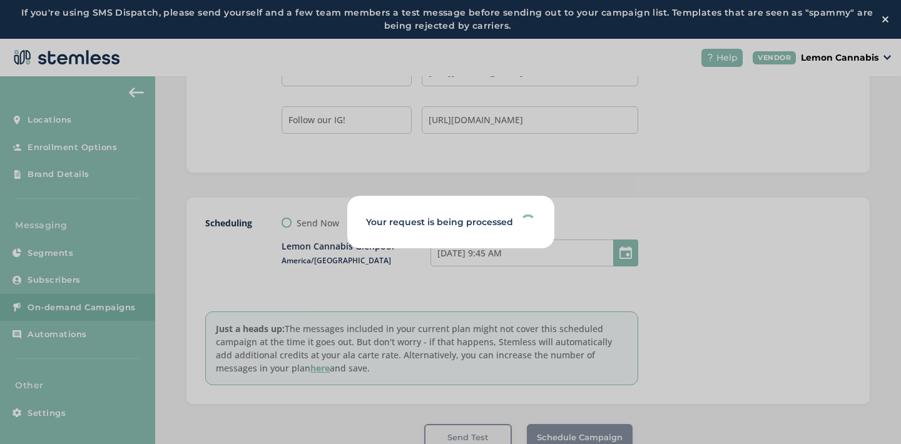
scroll to position [0, 0]
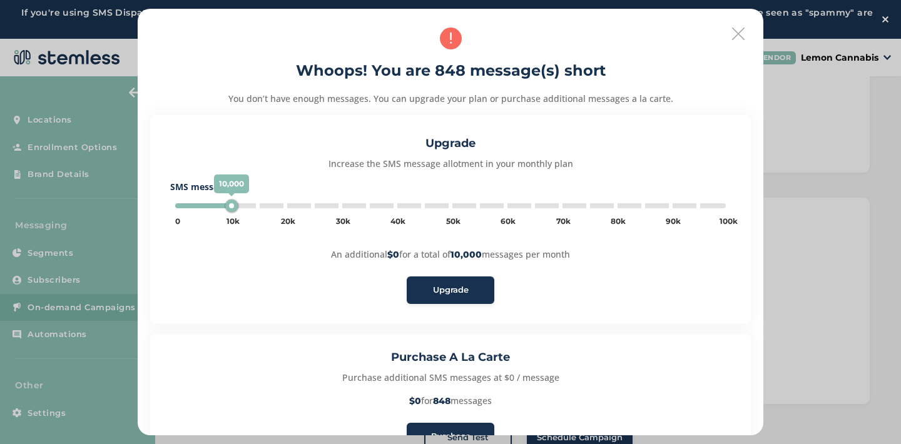
type input "5000"
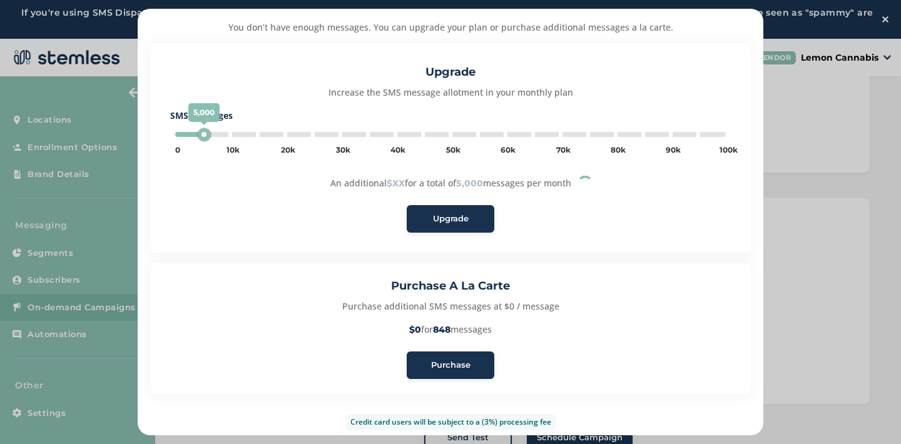
scroll to position [86, 0]
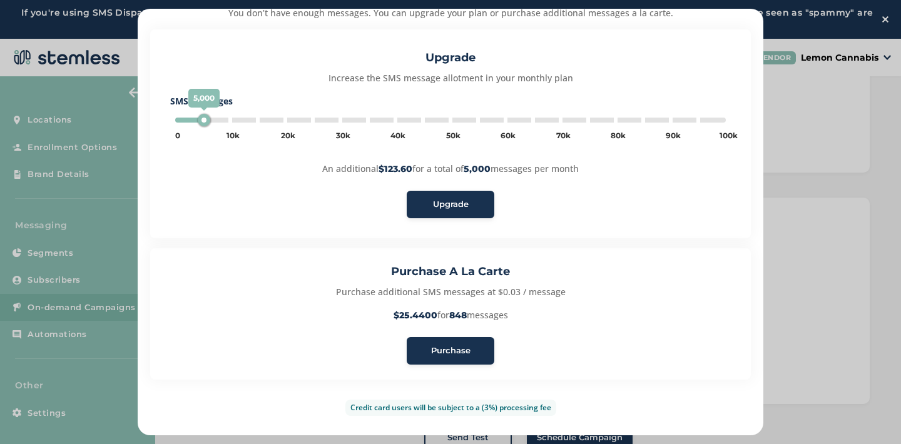
click at [460, 346] on span "Purchase" at bounding box center [450, 351] width 39 height 13
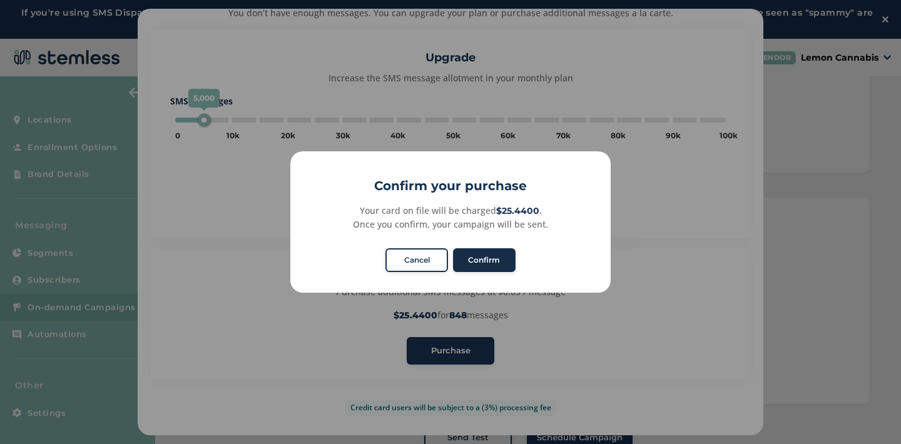
click at [484, 259] on button "Confirm" at bounding box center [484, 260] width 63 height 24
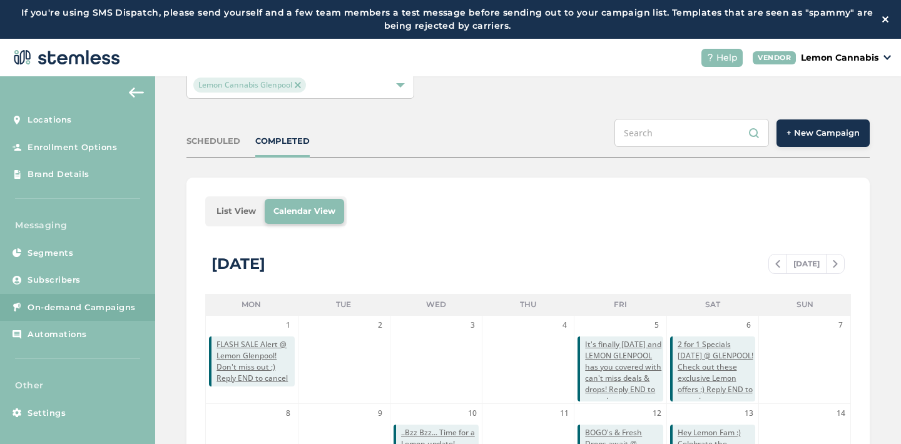
scroll to position [78, 0]
click at [215, 139] on div "SCHEDULED" at bounding box center [213, 142] width 54 height 13
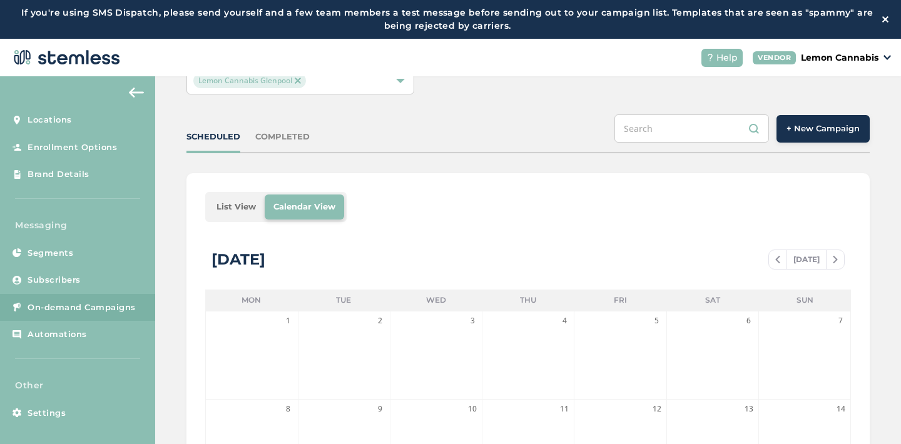
scroll to position [73, 0]
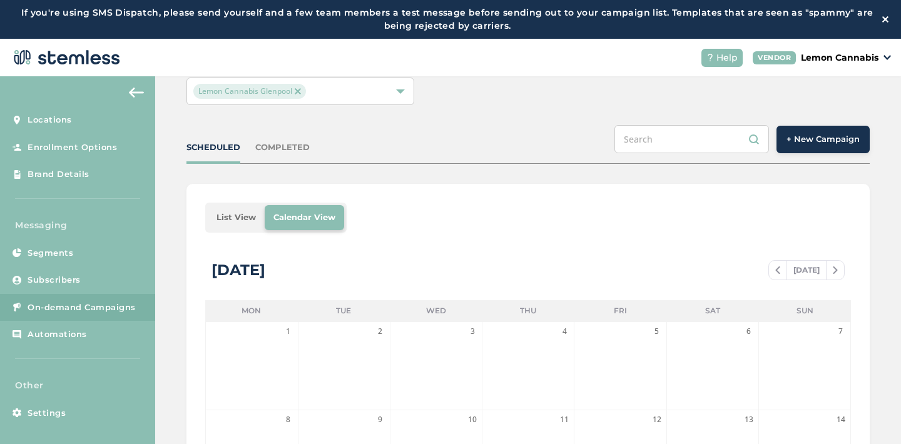
click at [273, 144] on div "COMPLETED" at bounding box center [282, 147] width 54 height 13
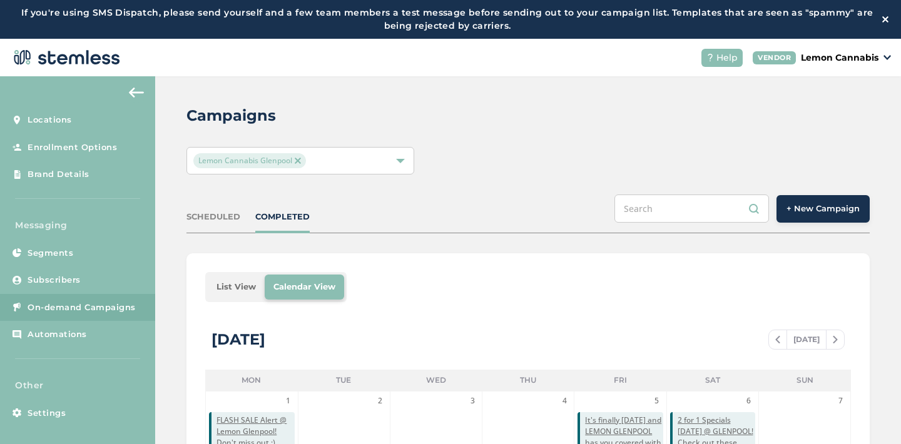
scroll to position [0, 0]
